Goal: Task Accomplishment & Management: Use online tool/utility

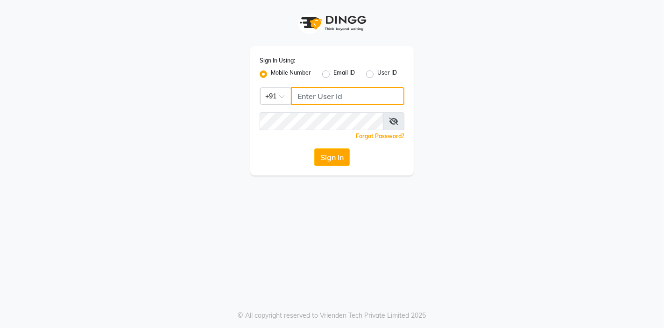
click at [331, 99] on input "Username" at bounding box center [347, 96] width 113 height 18
type input "8542888882"
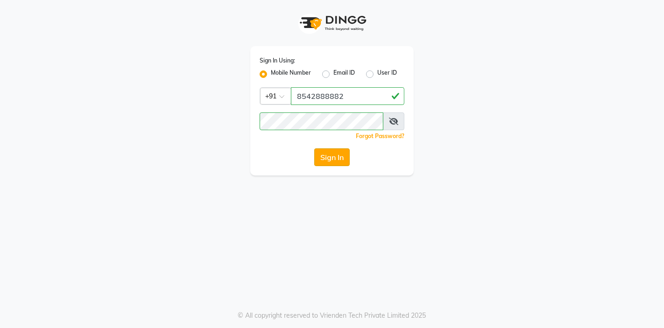
click at [330, 157] on button "Sign In" at bounding box center [331, 158] width 35 height 18
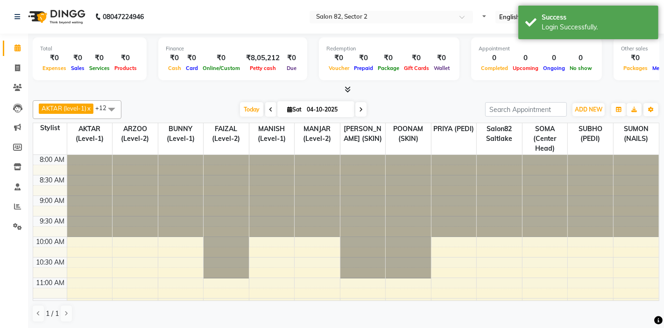
select select "en"
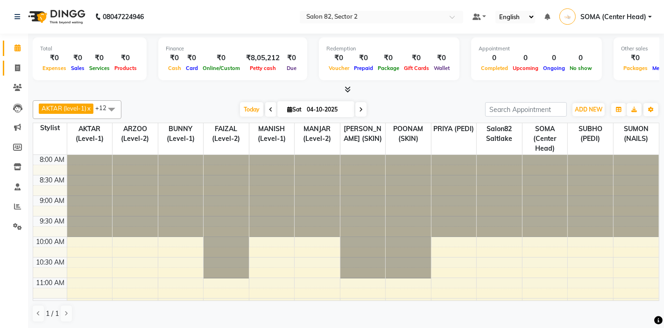
click at [18, 67] on icon at bounding box center [17, 67] width 5 height 7
click at [20, 69] on span at bounding box center [17, 68] width 16 height 11
select select "service"
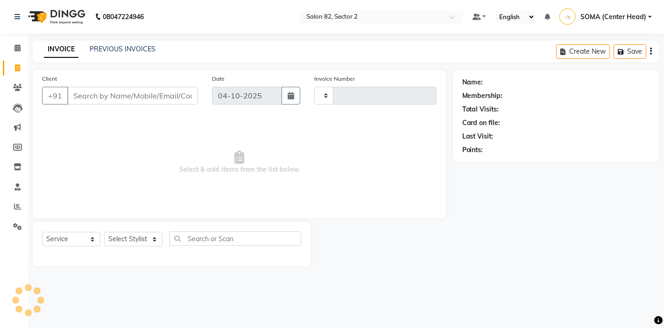
click at [20, 69] on span at bounding box center [17, 68] width 16 height 11
select select "service"
select select "8703"
type input "2231"
click at [124, 235] on select "Select Stylist" at bounding box center [133, 239] width 58 height 14
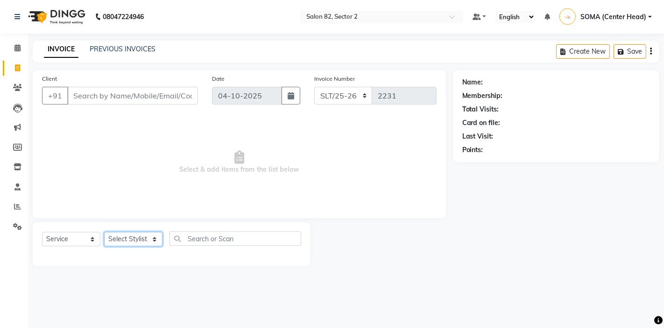
select select "74473"
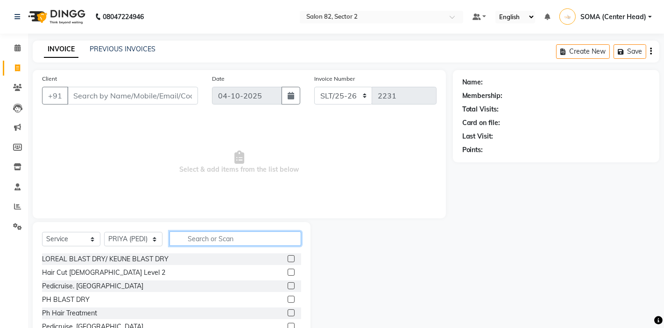
click at [227, 240] on input "text" at bounding box center [236, 239] width 132 height 14
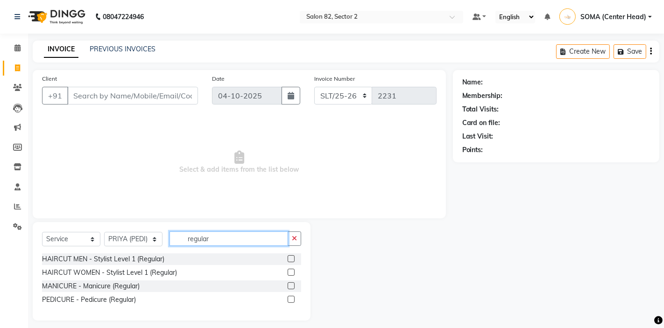
type input "regular"
click at [292, 299] on label at bounding box center [291, 299] width 7 height 7
click at [292, 299] on input "checkbox" at bounding box center [291, 300] width 6 height 6
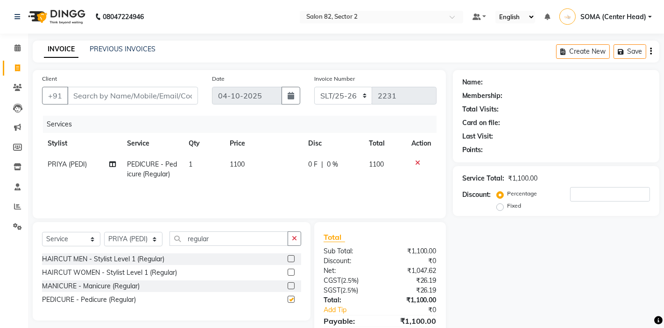
checkbox input "false"
click at [133, 242] on select "Select Stylist AKTAR (level-1) ARZOO (level-2) BUNNY (level-1) FAIZAL (level-2)…" at bounding box center [133, 239] width 58 height 14
select select "33747"
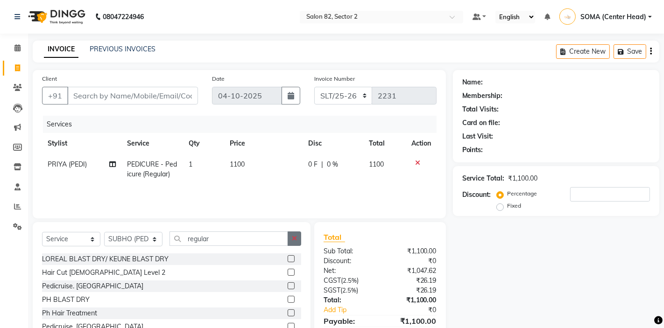
click at [296, 239] on icon "button" at bounding box center [294, 238] width 5 height 7
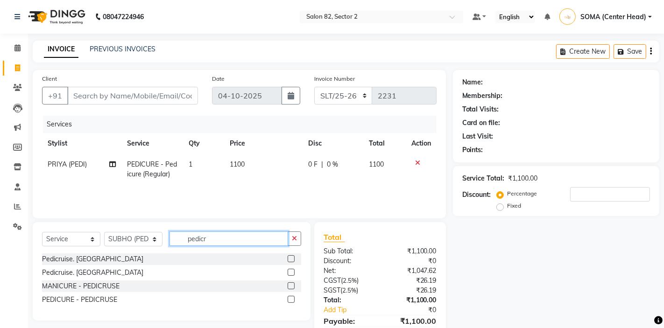
type input "pedicr"
click at [292, 300] on label at bounding box center [291, 299] width 7 height 7
click at [292, 300] on input "checkbox" at bounding box center [291, 300] width 6 height 6
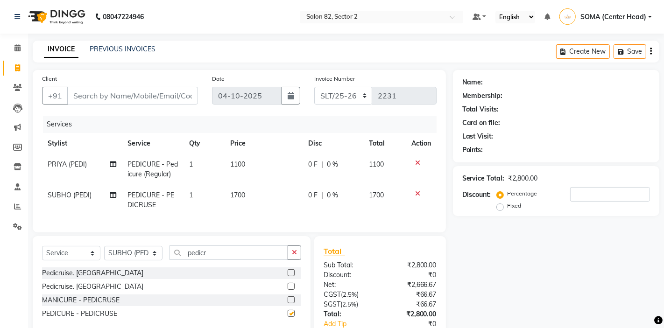
checkbox input "false"
click at [175, 100] on input "Client" at bounding box center [132, 96] width 131 height 18
type input "8"
type input "0"
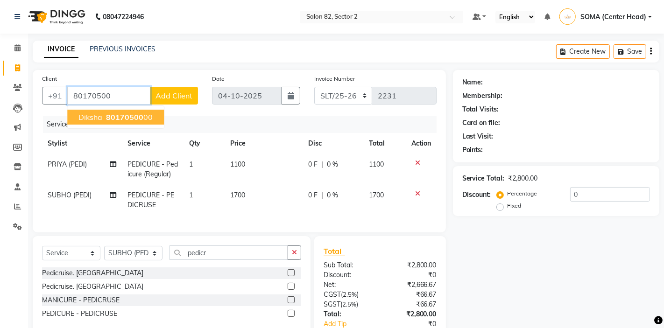
click at [112, 123] on button "Diksha 80170500 00" at bounding box center [115, 117] width 97 height 15
type input "8017050000"
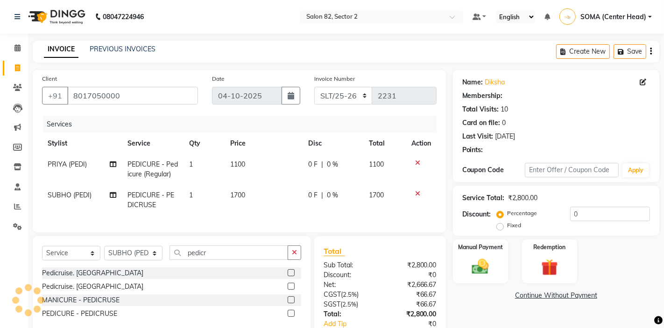
select select "1: Object"
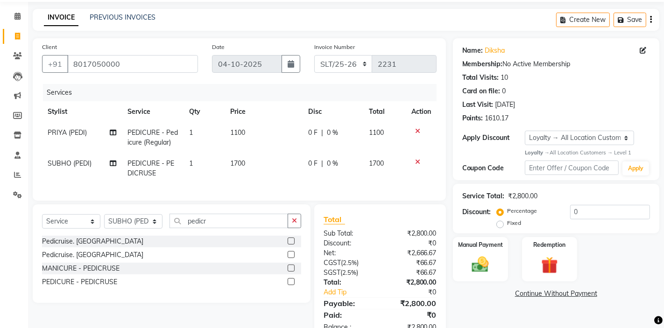
scroll to position [59, 0]
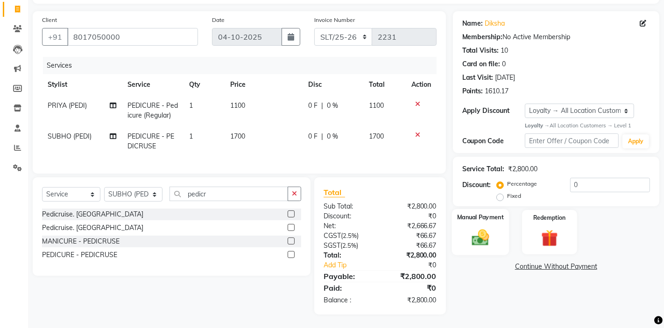
click at [473, 235] on img at bounding box center [480, 238] width 28 height 20
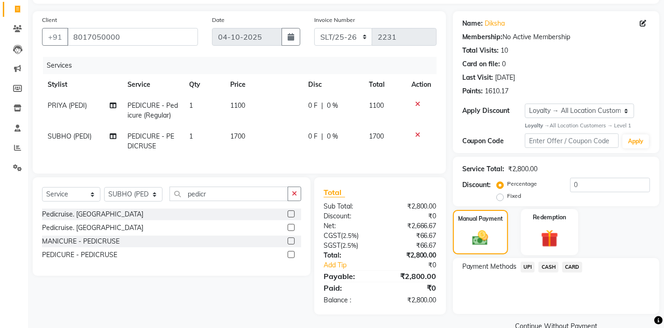
click at [538, 237] on img at bounding box center [549, 239] width 28 height 22
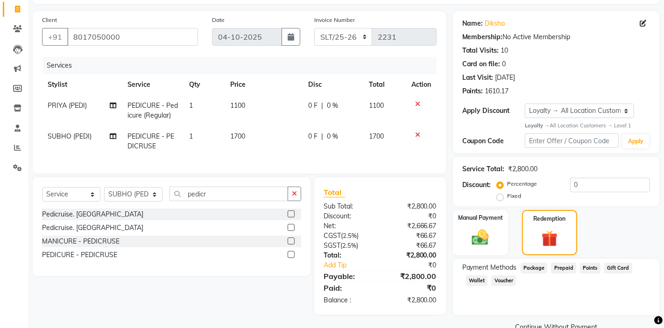
click at [589, 268] on span "Points" at bounding box center [590, 268] width 21 height 11
click at [545, 316] on input "0" at bounding box center [590, 312] width 120 height 14
type input "500"
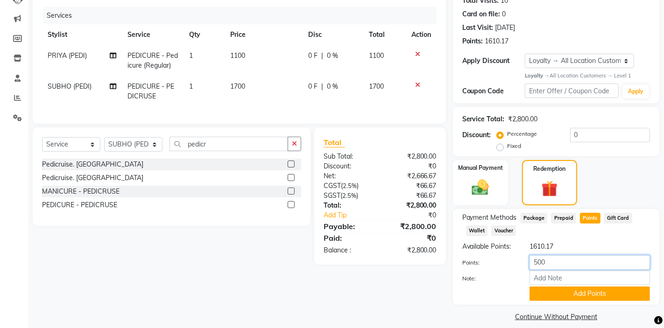
scroll to position [119, 0]
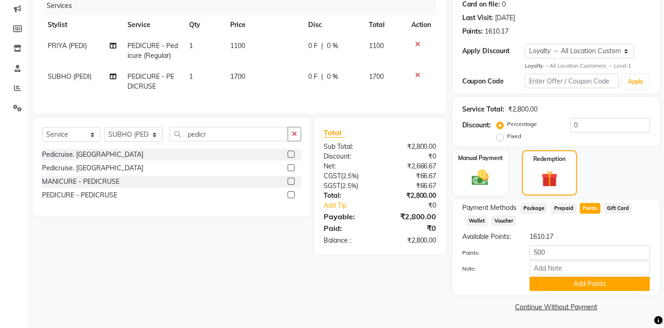
click at [560, 281] on button "Add Points" at bounding box center [590, 284] width 120 height 14
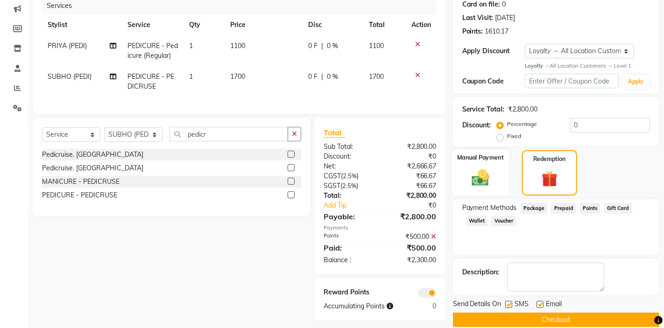
click at [483, 177] on img at bounding box center [480, 178] width 28 height 20
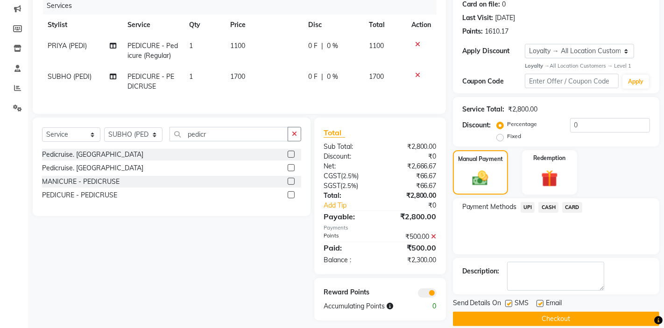
click at [547, 207] on span "CASH" at bounding box center [548, 207] width 20 height 11
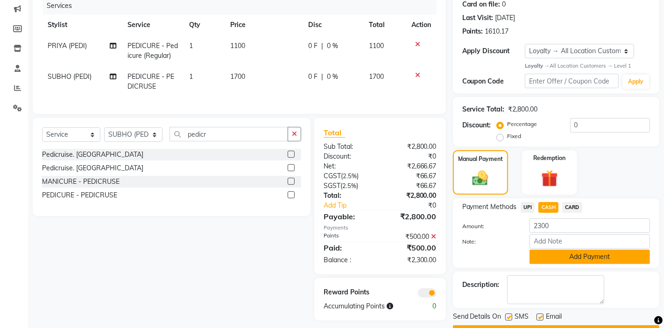
click at [562, 253] on button "Add Payment" at bounding box center [590, 257] width 120 height 14
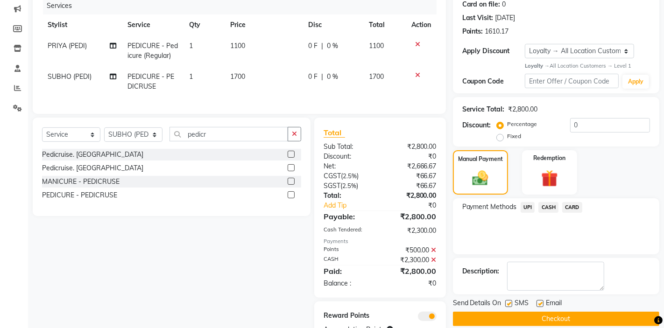
scroll to position [158, 0]
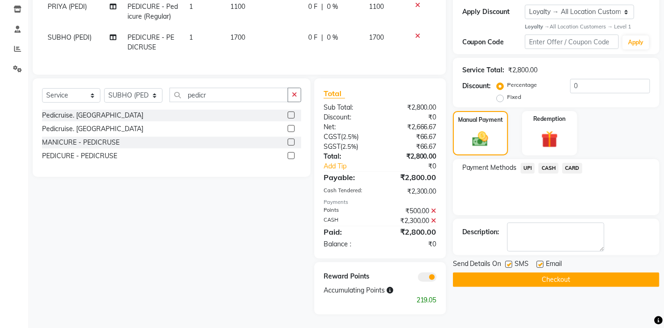
click at [539, 283] on button "Checkout" at bounding box center [556, 280] width 206 height 14
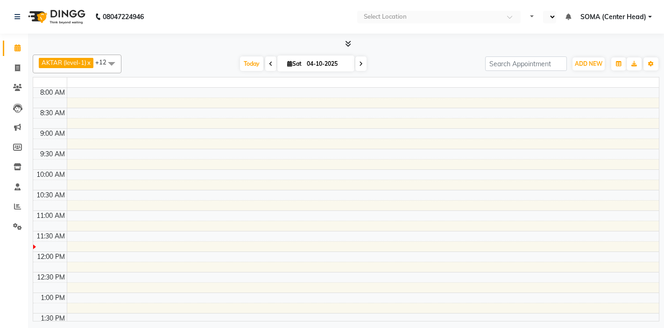
select select "en"
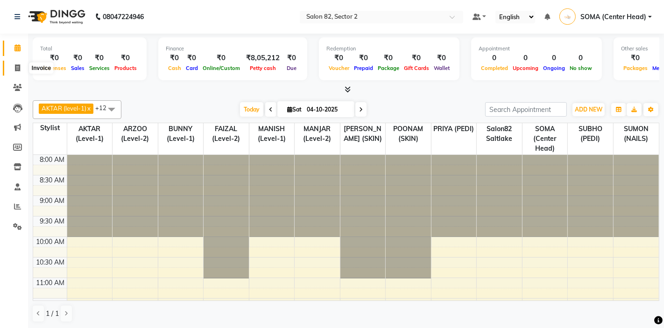
click at [18, 67] on icon at bounding box center [17, 67] width 5 height 7
select select "service"
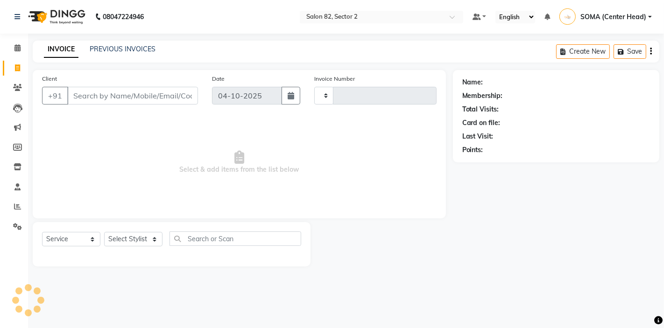
type input "2231"
select select "8703"
click at [133, 240] on select "Select Stylist" at bounding box center [133, 239] width 58 height 14
select select "33727"
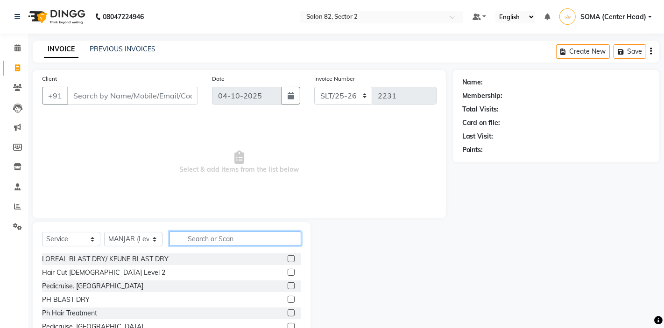
click at [223, 240] on input "text" at bounding box center [236, 239] width 132 height 14
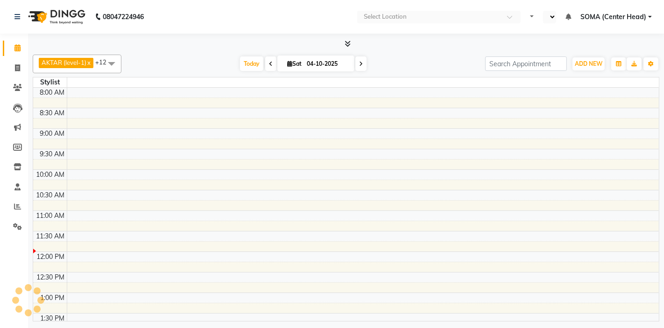
select select "en"
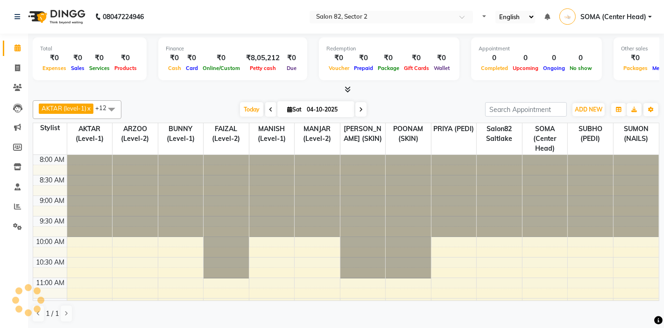
select select "en"
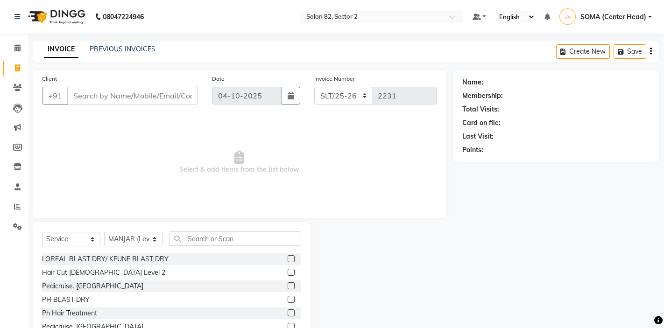
select select "service"
select select "33727"
click at [128, 100] on input "Client" at bounding box center [132, 96] width 131 height 18
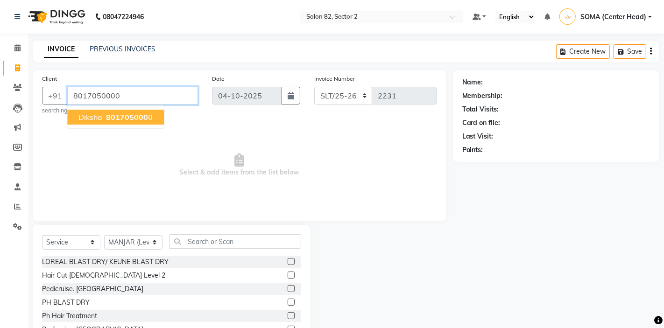
type input "8017050000"
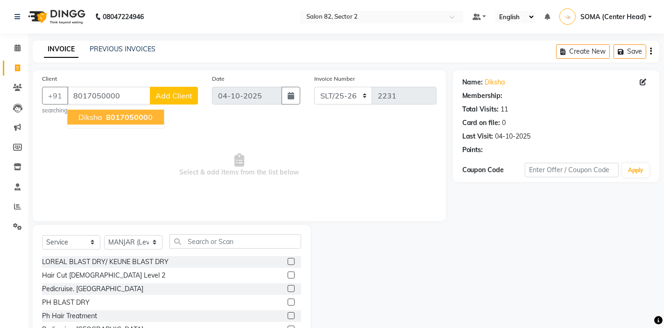
select select "1: Object"
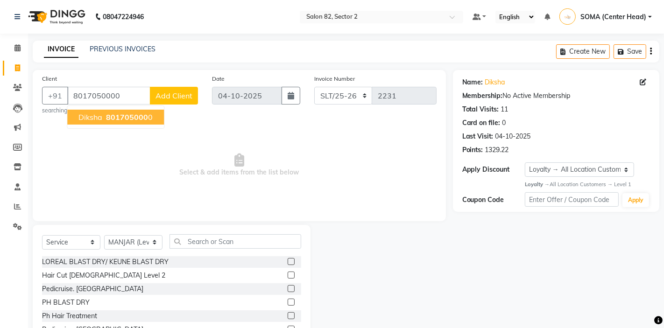
click at [112, 121] on span "801705000" at bounding box center [127, 117] width 42 height 9
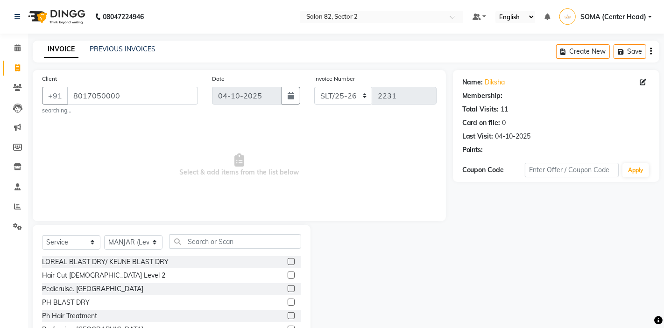
select select "1: Object"
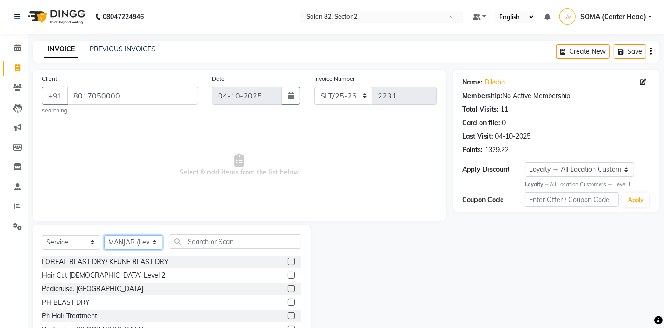
click at [131, 242] on select "Select Stylist AKTAR (level-1) ARZOO (level-2) BUNNY (level-1) FAIZAL (level-2)…" at bounding box center [133, 242] width 58 height 14
select select "83819"
click at [206, 241] on input "text" at bounding box center [236, 241] width 132 height 14
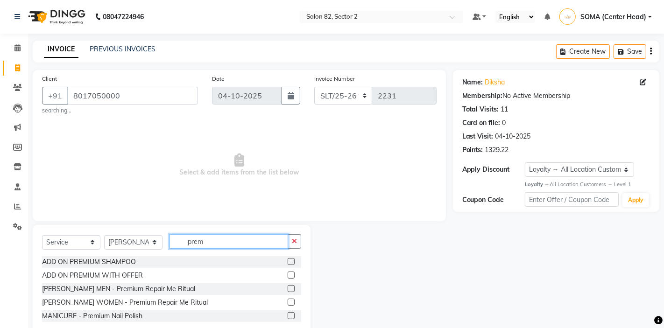
type input "prem"
click at [290, 316] on label at bounding box center [291, 315] width 7 height 7
click at [290, 316] on input "checkbox" at bounding box center [291, 316] width 6 height 6
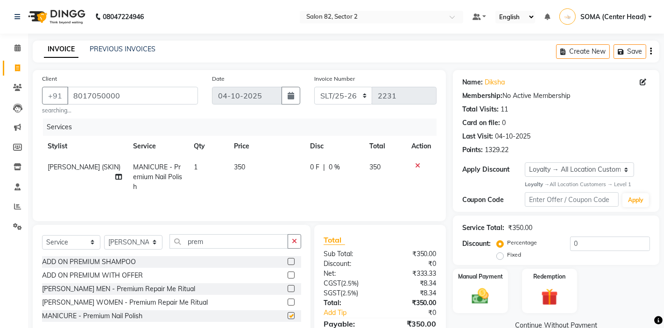
checkbox input "false"
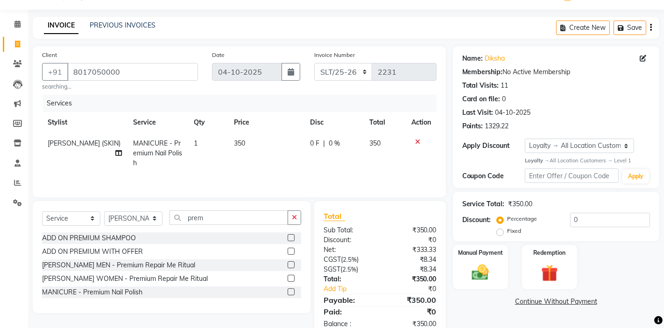
scroll to position [35, 0]
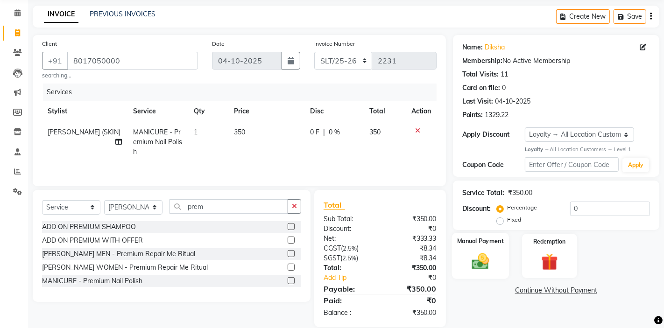
click at [471, 252] on img at bounding box center [480, 262] width 28 height 20
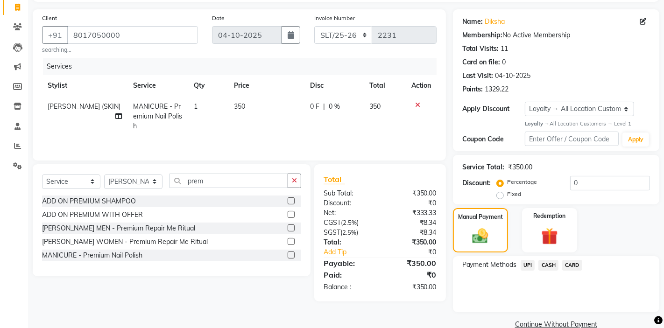
scroll to position [62, 0]
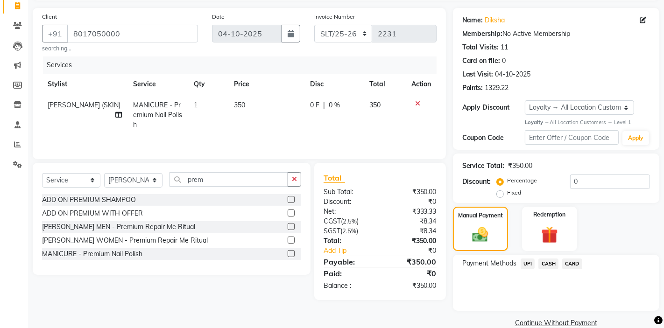
click at [550, 262] on span "CASH" at bounding box center [548, 264] width 20 height 11
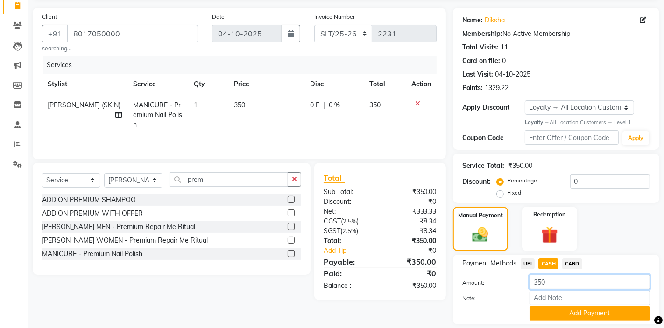
click at [553, 285] on input "350" at bounding box center [590, 282] width 120 height 14
click at [526, 263] on span "UPI" at bounding box center [528, 264] width 14 height 11
type input "350"
click at [547, 267] on span "CASH" at bounding box center [548, 264] width 20 height 11
click at [558, 316] on button "Add Payment" at bounding box center [590, 313] width 120 height 14
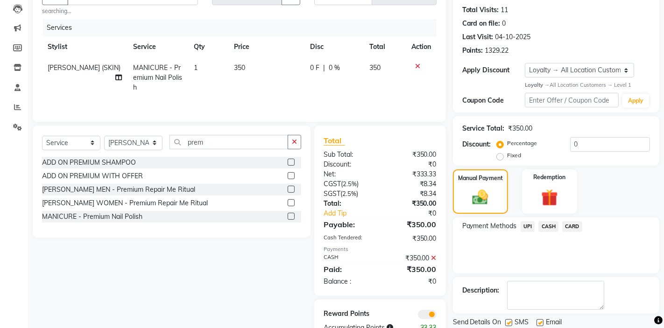
scroll to position [127, 0]
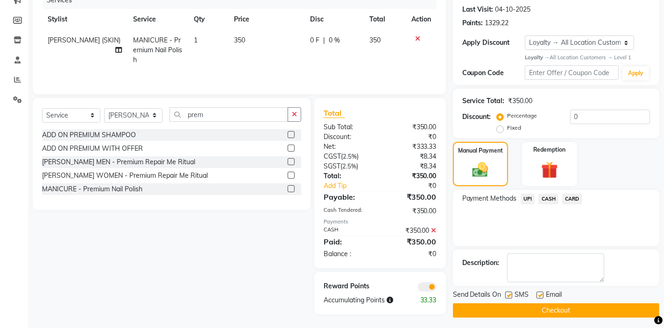
click at [525, 309] on button "Checkout" at bounding box center [556, 311] width 206 height 14
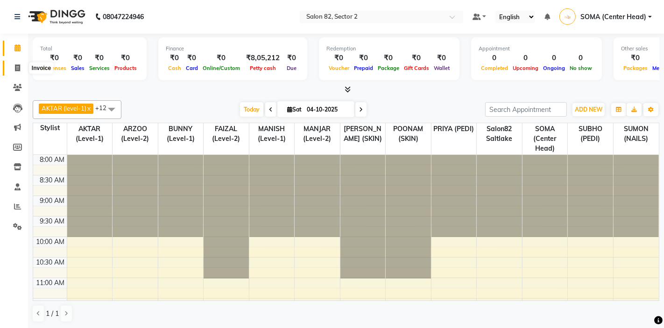
click at [19, 65] on icon at bounding box center [17, 67] width 5 height 7
select select "service"
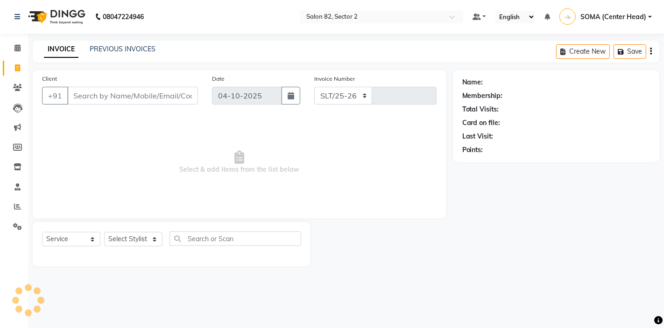
select select "8703"
type input "2232"
click at [119, 52] on link "PREVIOUS INVOICES" at bounding box center [123, 49] width 66 height 8
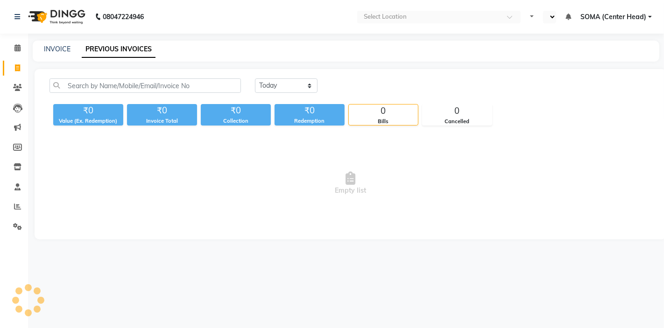
select select "en"
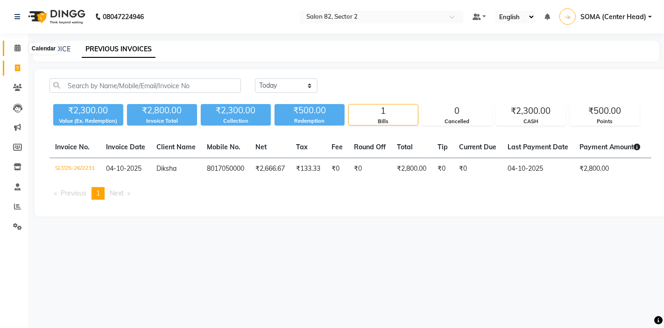
click at [19, 48] on icon at bounding box center [17, 47] width 6 height 7
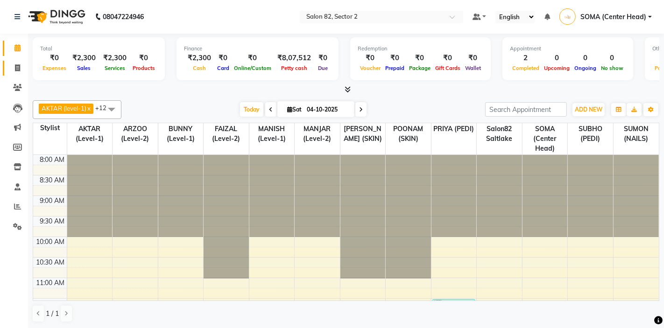
click at [20, 67] on icon at bounding box center [17, 67] width 5 height 7
select select "service"
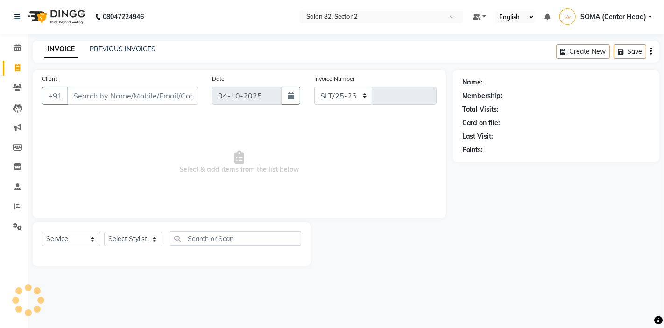
select select "8703"
type input "2232"
click at [125, 48] on link "PREVIOUS INVOICES" at bounding box center [123, 49] width 66 height 8
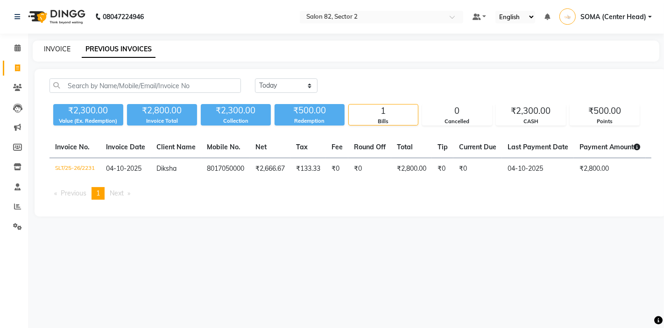
click at [51, 50] on link "INVOICE" at bounding box center [57, 49] width 27 height 8
select select "service"
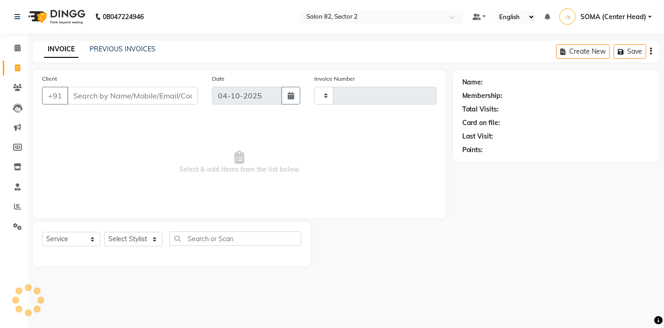
type input "2233"
select select "8703"
click at [132, 92] on input "Client" at bounding box center [132, 96] width 131 height 18
type input "8"
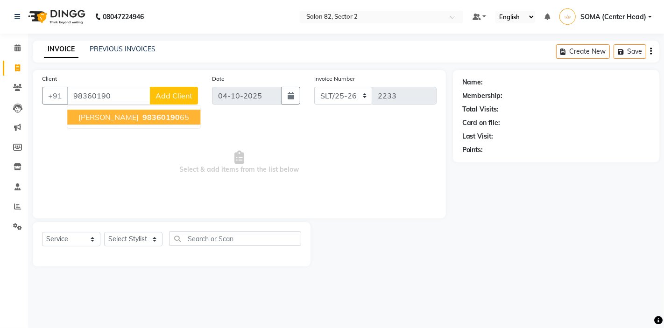
click at [131, 117] on span "debosmita ganguly" at bounding box center [108, 117] width 60 height 9
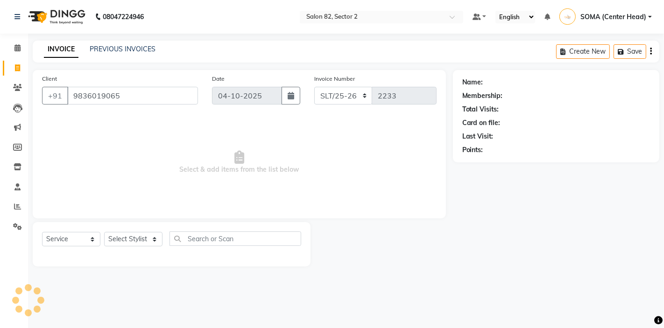
type input "9836019065"
select select "1: Object"
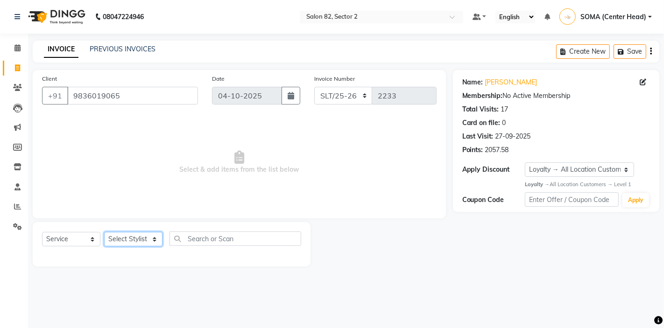
click at [120, 240] on select "Select Stylist AKTAR (level-1) ARZOO (level-2) BUNNY (level-1) FAIZAL (level-2)…" at bounding box center [133, 239] width 58 height 14
select select "33727"
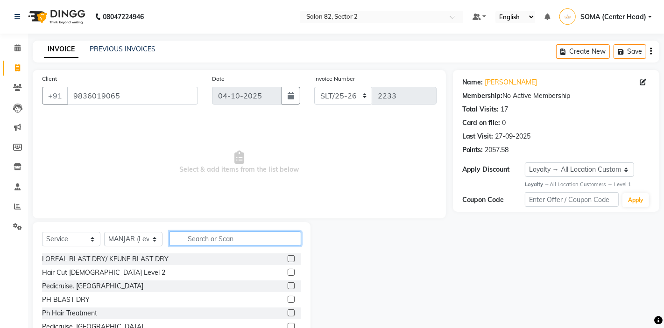
click at [199, 244] on input "text" at bounding box center [236, 239] width 132 height 14
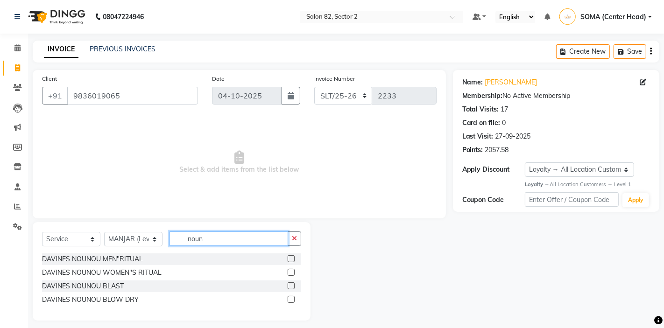
type input "noun"
click at [293, 284] on label at bounding box center [291, 286] width 7 height 7
click at [293, 284] on input "checkbox" at bounding box center [291, 286] width 6 height 6
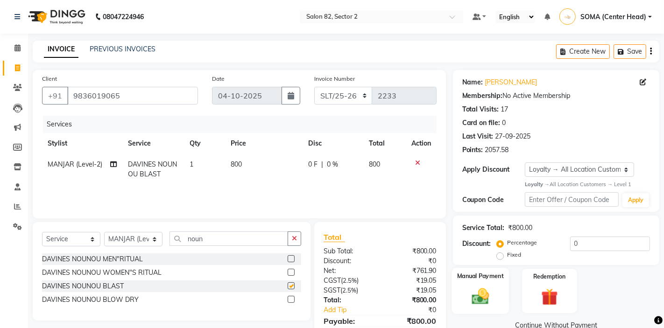
checkbox input "false"
click at [477, 294] on img at bounding box center [480, 297] width 28 height 20
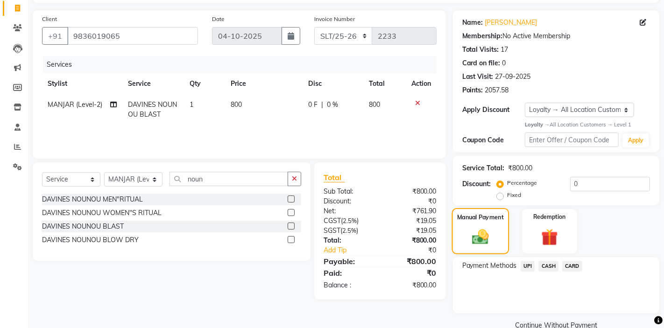
scroll to position [78, 0]
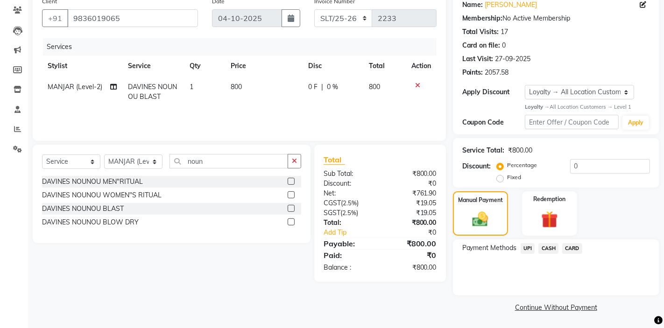
click at [531, 249] on span "UPI" at bounding box center [528, 248] width 14 height 11
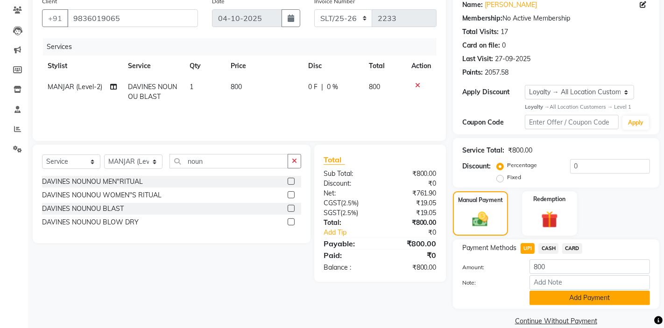
click at [547, 299] on button "Add Payment" at bounding box center [590, 298] width 120 height 14
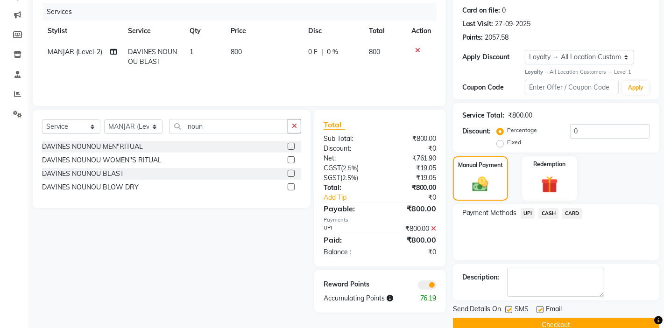
scroll to position [118, 0]
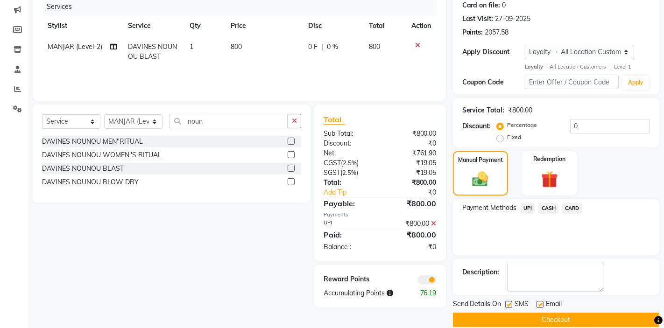
click at [544, 321] on button "Checkout" at bounding box center [556, 320] width 206 height 14
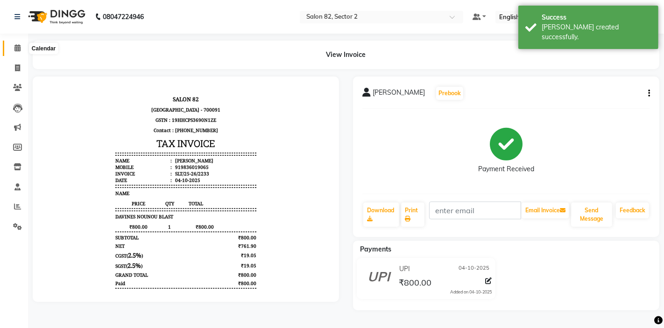
click at [15, 49] on icon at bounding box center [17, 47] width 6 height 7
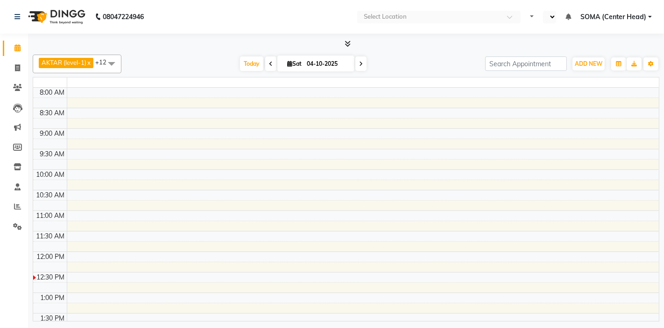
select select "en"
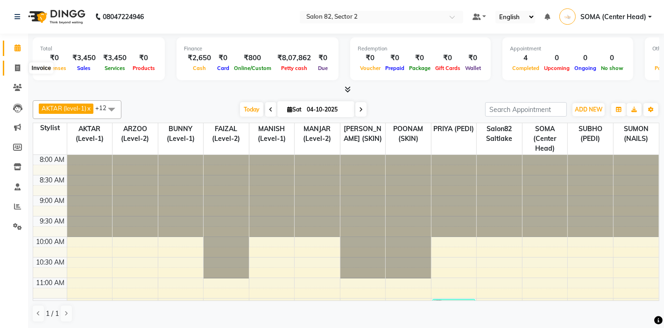
click at [17, 67] on icon at bounding box center [17, 67] width 5 height 7
select select "service"
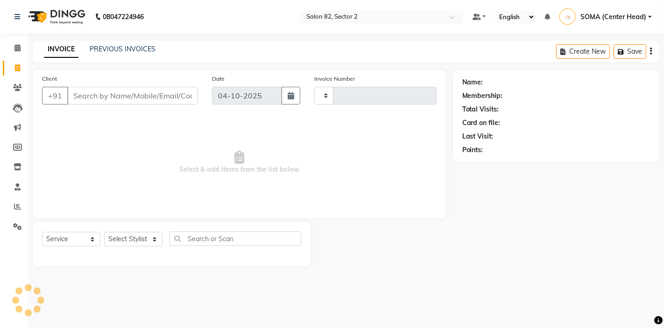
type input "2234"
select select "8703"
click at [106, 49] on link "PREVIOUS INVOICES" at bounding box center [123, 49] width 66 height 8
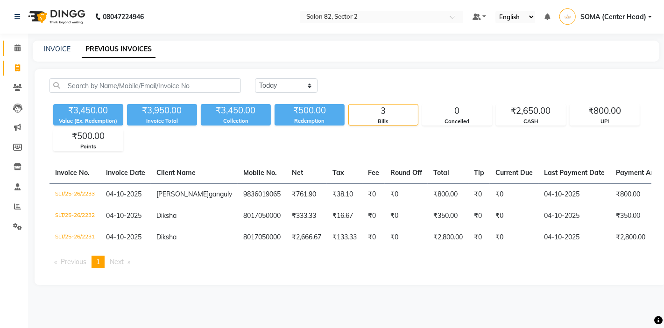
click at [21, 47] on span at bounding box center [17, 48] width 16 height 11
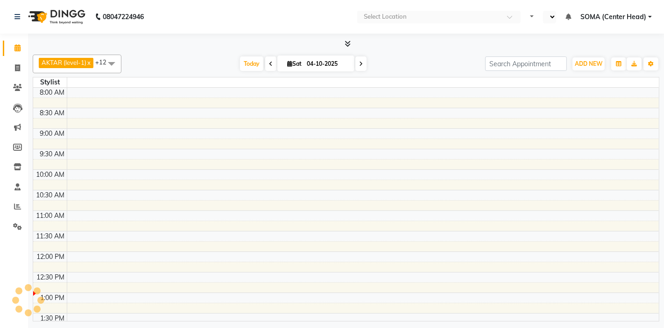
select select "en"
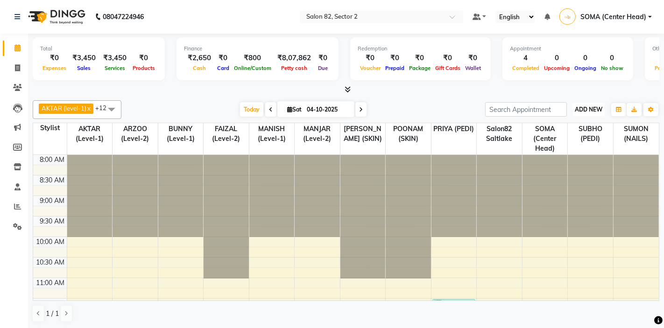
click at [590, 109] on span "ADD NEW" at bounding box center [589, 109] width 28 height 7
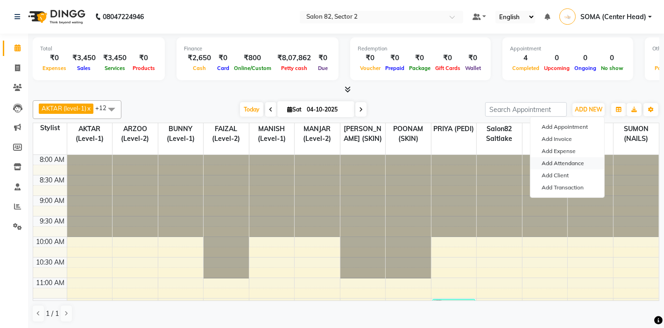
click at [579, 164] on link "Add Attendance" at bounding box center [568, 163] width 74 height 12
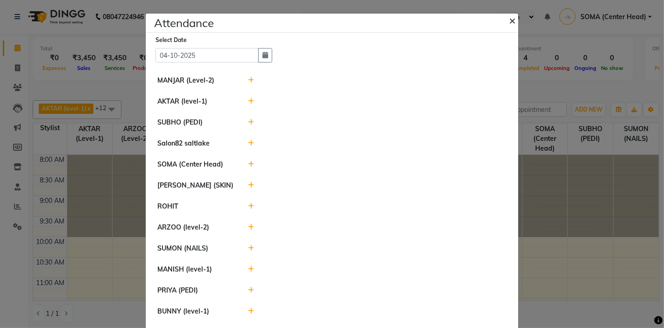
click at [510, 19] on span "×" at bounding box center [512, 20] width 7 height 14
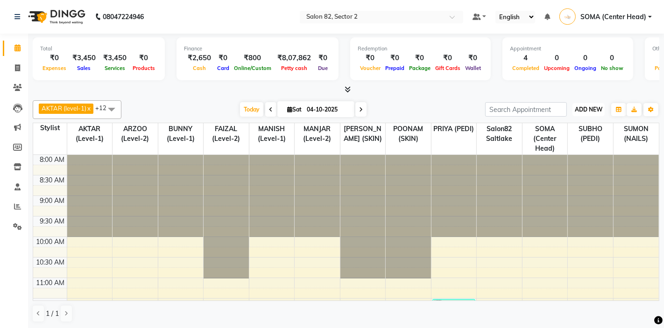
click at [586, 108] on span "ADD NEW" at bounding box center [589, 109] width 28 height 7
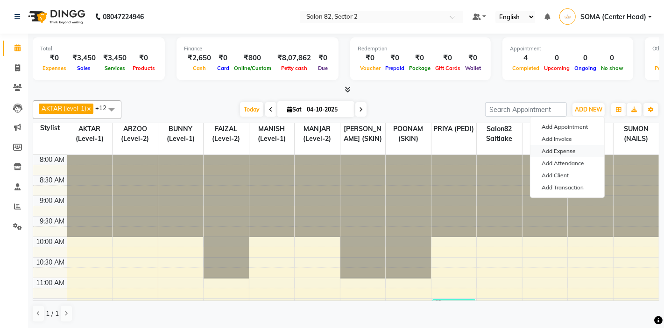
click at [546, 152] on link "Add Expense" at bounding box center [568, 151] width 74 height 12
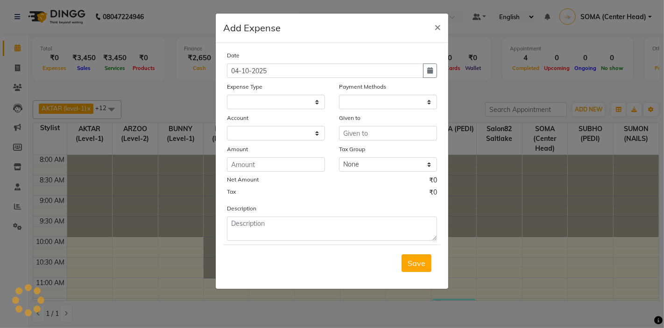
select select "1"
select select "4098"
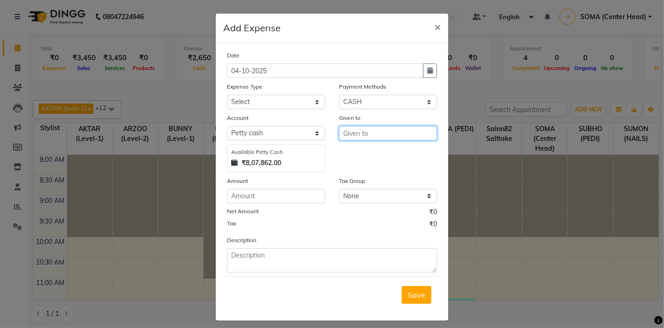
click at [416, 135] on input "text" at bounding box center [388, 133] width 98 height 14
type input "pandit ji"
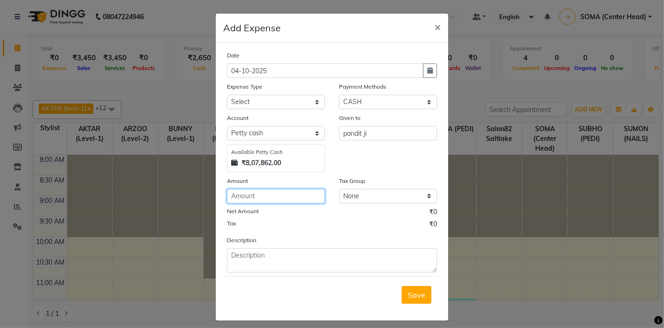
click at [290, 196] on input "number" at bounding box center [276, 196] width 98 height 14
type input "50"
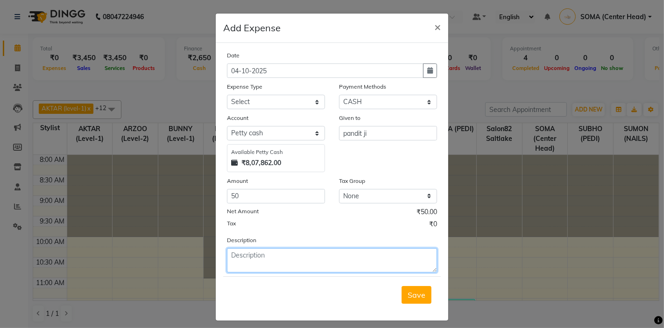
click at [292, 263] on textarea at bounding box center [332, 260] width 210 height 24
type textarea "pandit ji [DATE] puja"
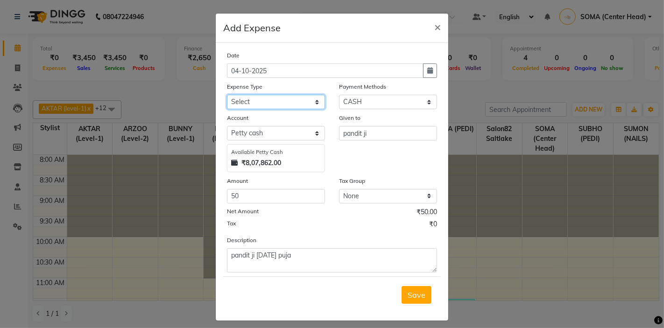
click at [260, 99] on select "Select Advance Salary Bank charges Car maintenance Cash transfer to bank Client…" at bounding box center [276, 102] width 98 height 14
select select "11448"
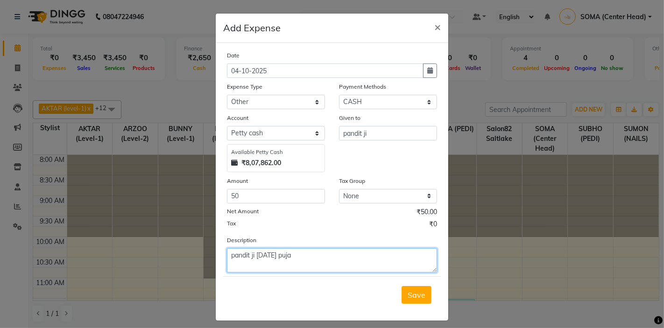
click at [283, 259] on textarea "pandit ji [DATE] puja" at bounding box center [332, 260] width 210 height 24
type textarea "pandit ji [DATE] puja"
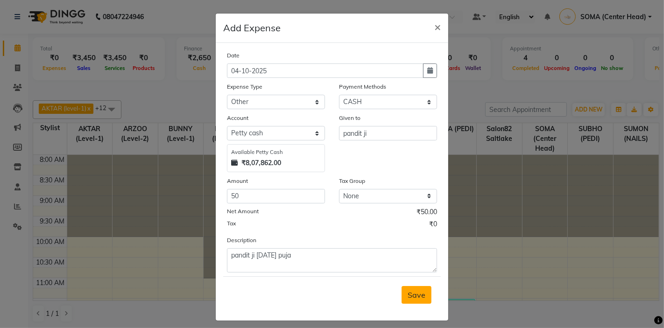
click at [425, 300] on button "Save" at bounding box center [417, 295] width 30 height 18
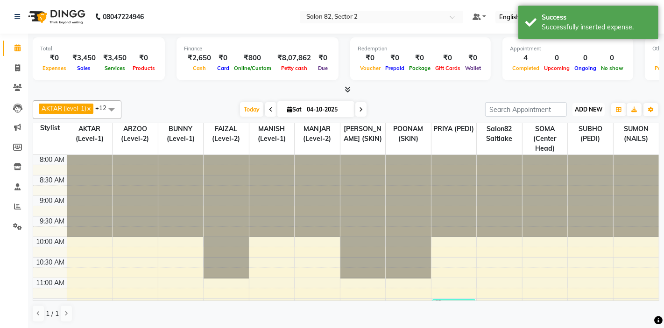
click at [584, 105] on button "ADD NEW Toggle Dropdown" at bounding box center [589, 109] width 32 height 13
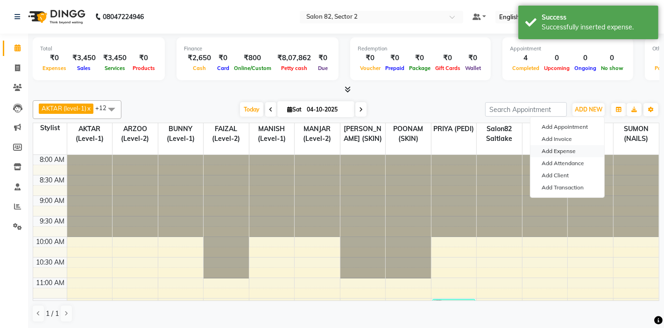
click at [550, 151] on link "Add Expense" at bounding box center [568, 151] width 74 height 12
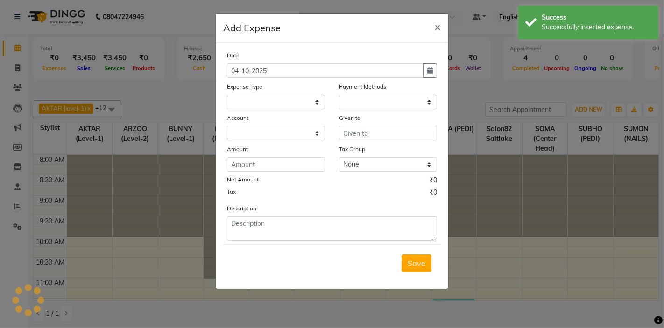
select select
select select "1"
select select "4098"
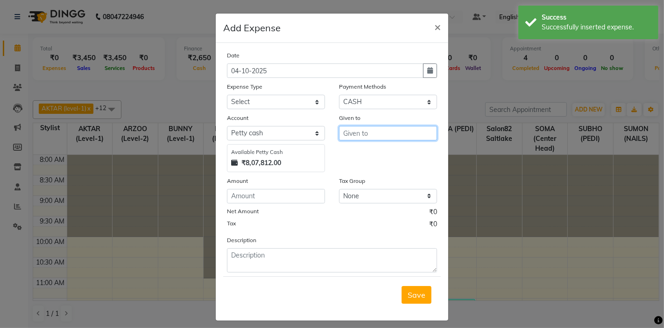
click at [356, 134] on input "text" at bounding box center [388, 133] width 98 height 14
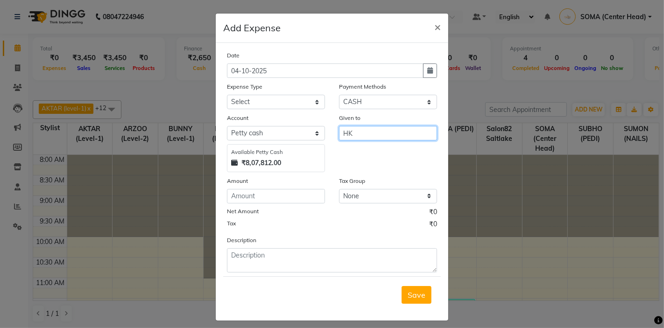
type input "HK"
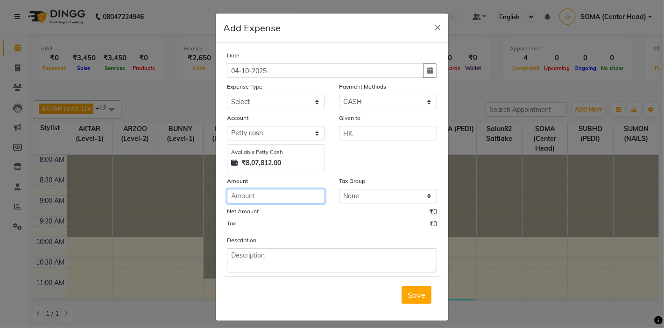
click at [258, 199] on input "number" at bounding box center [276, 196] width 98 height 14
type input "62"
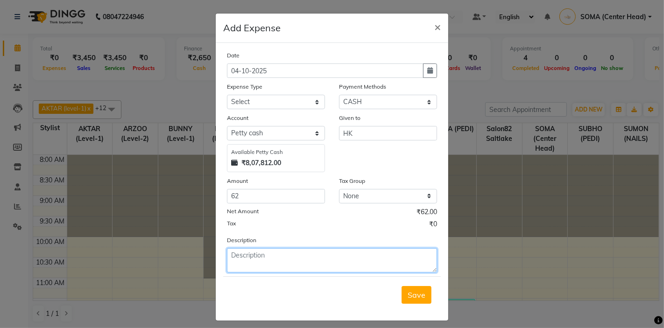
click at [262, 250] on textarea at bounding box center [332, 260] width 210 height 24
type textarea "CASH COPY"
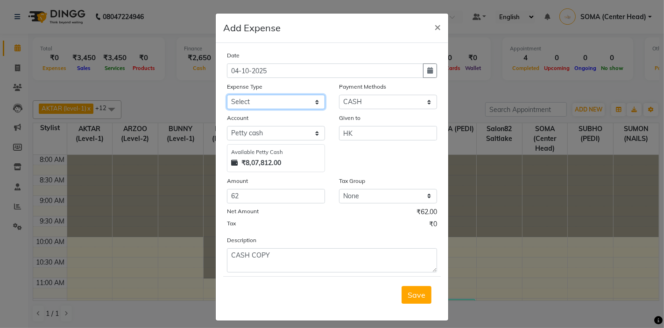
click at [258, 102] on select "Select Advance Salary Bank charges Car maintenance Cash transfer to bank Client…" at bounding box center [276, 102] width 98 height 14
select select "11448"
click at [414, 298] on span "Save" at bounding box center [417, 294] width 18 height 9
